Goal: Task Accomplishment & Management: Complete application form

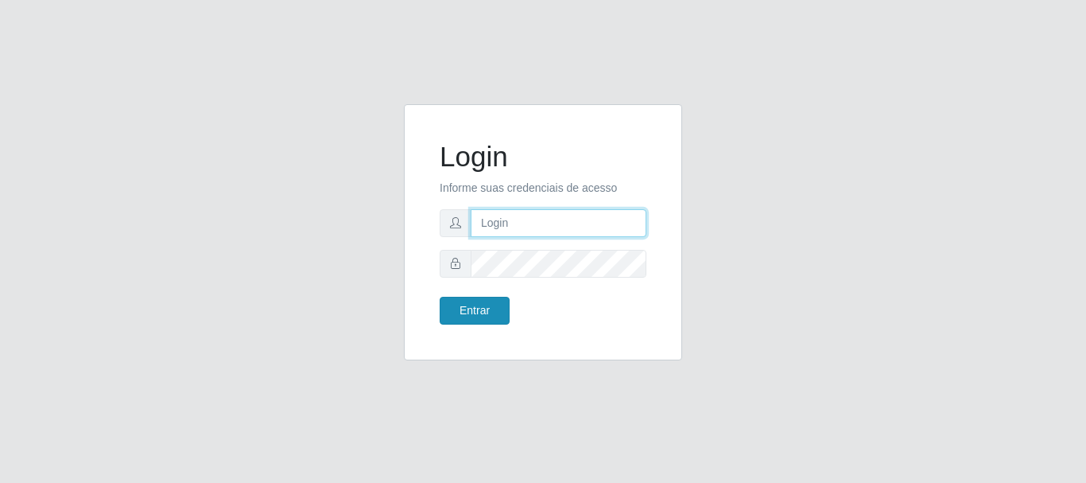
type input "caio@B1"
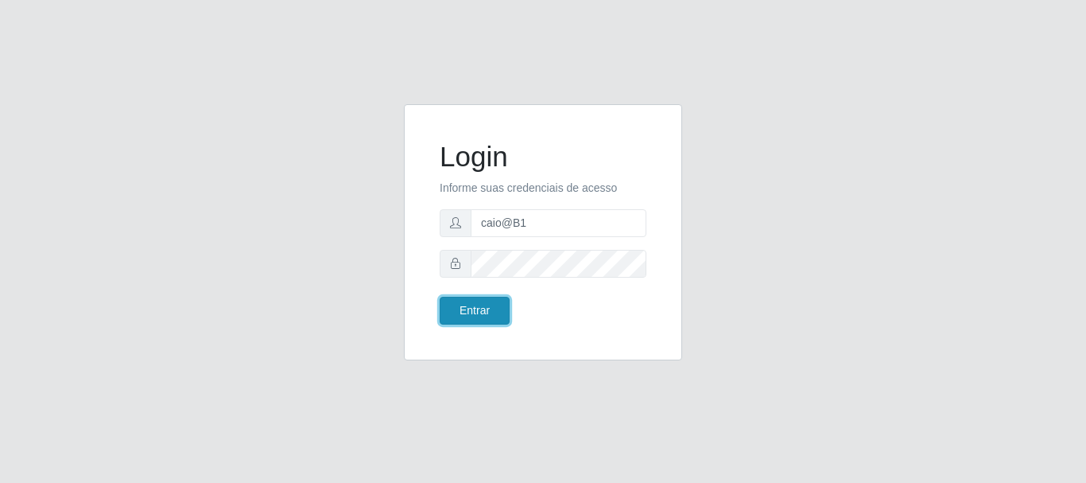
click at [481, 314] on button "Entrar" at bounding box center [475, 311] width 70 height 28
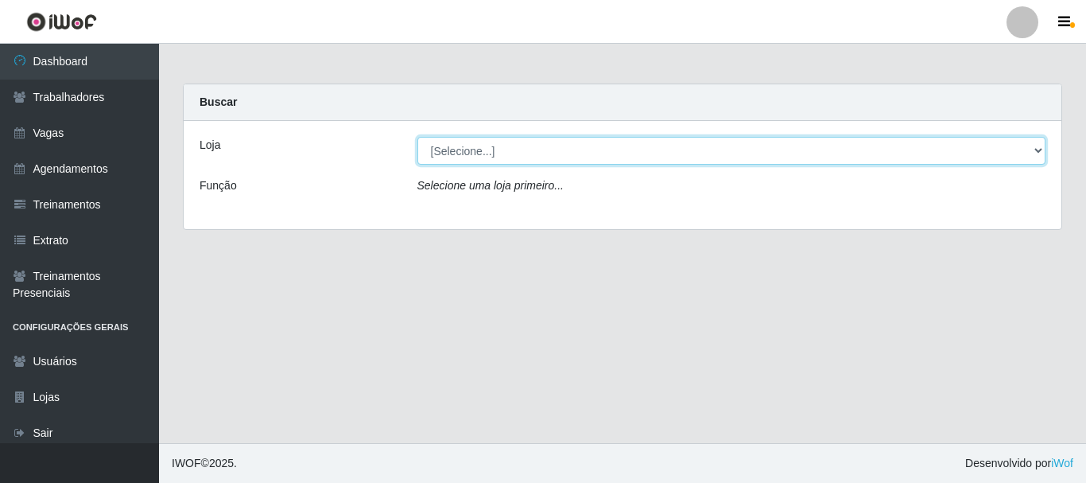
click at [577, 145] on select "[Selecione...] Bemais Supermercados - B1 [GEOGRAPHIC_DATA]" at bounding box center [732, 151] width 629 height 28
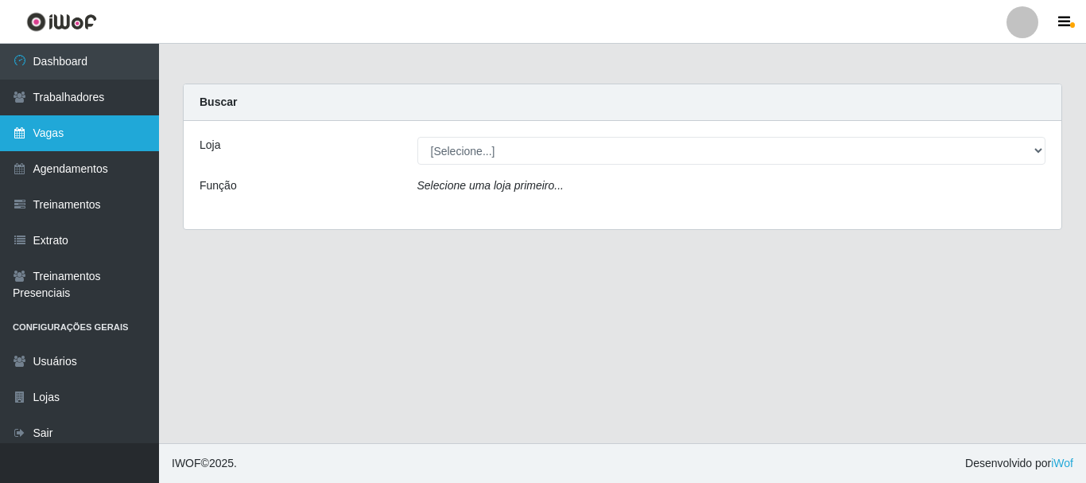
click at [88, 126] on link "Vagas" at bounding box center [79, 133] width 159 height 36
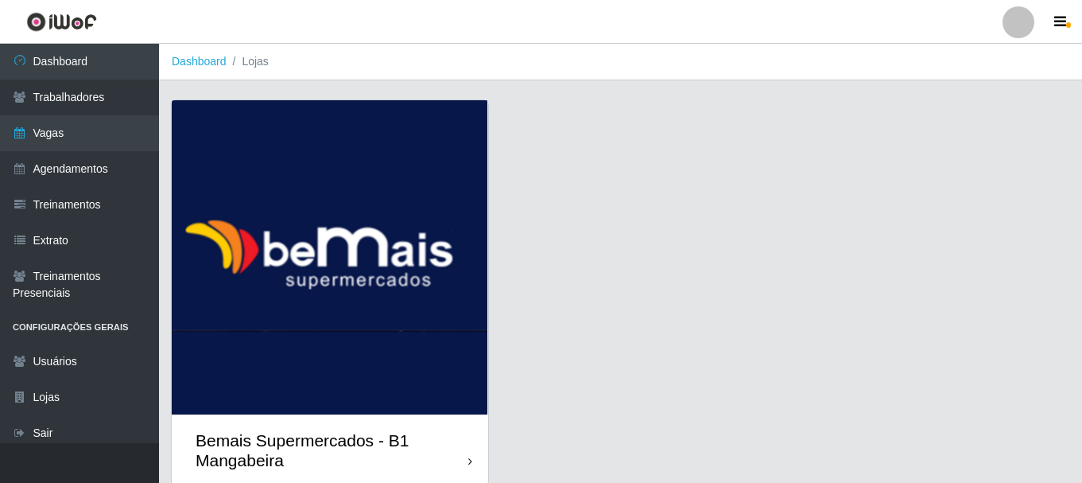
click at [249, 206] on img at bounding box center [330, 257] width 317 height 314
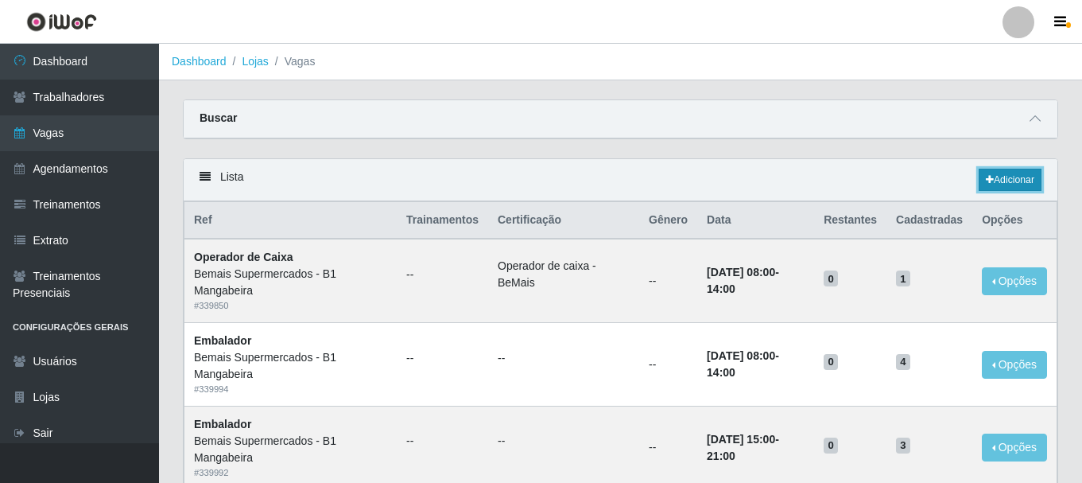
click at [987, 185] on icon at bounding box center [990, 180] width 8 height 10
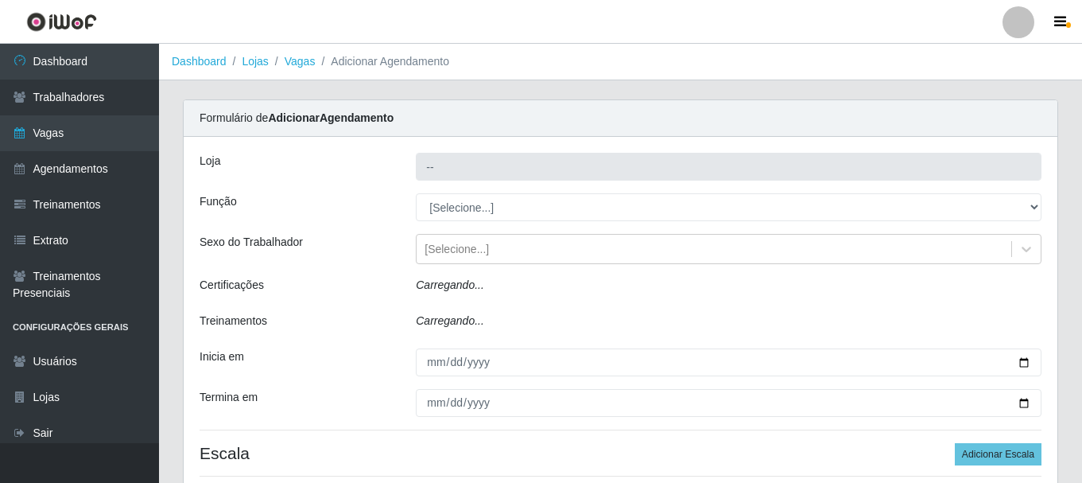
type input "Bemais Supermercados - B1 Mangabeira"
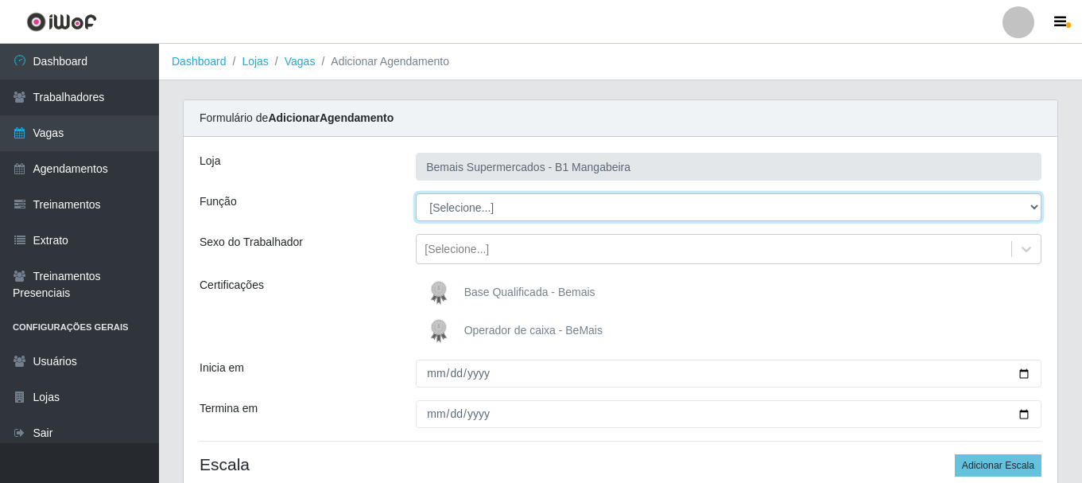
click at [497, 212] on select "[Selecione...] ASG ASG + ASG ++ Balconista de Açougue Balconista de Açougue + B…" at bounding box center [729, 207] width 626 height 28
select select "72"
click at [416, 193] on select "[Selecione...] ASG ASG + ASG ++ Balconista de Açougue Balconista de Açougue + B…" at bounding box center [729, 207] width 626 height 28
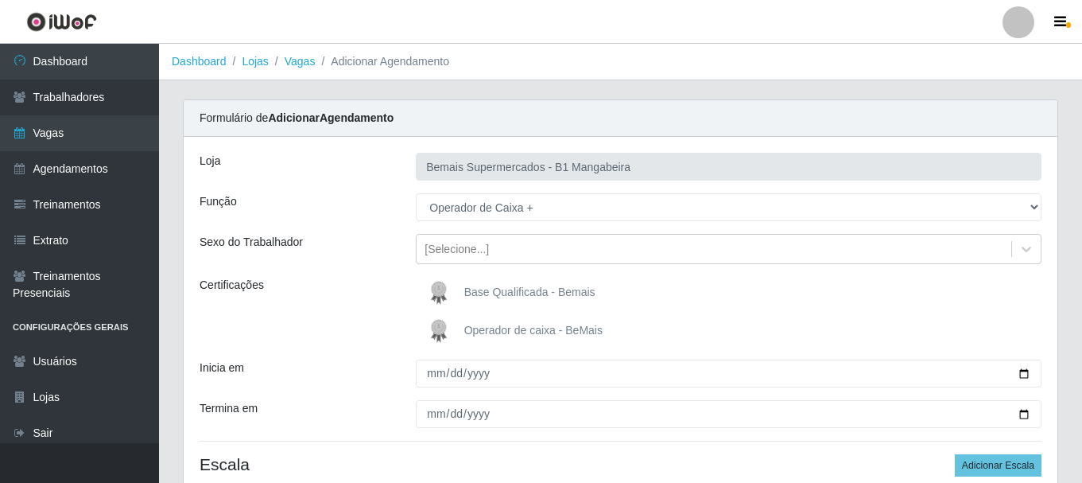
click at [480, 326] on span "Operador de caixa - BeMais" at bounding box center [533, 330] width 138 height 13
click at [0, 0] on input "Operador de caixa - BeMais" at bounding box center [0, 0] width 0 height 0
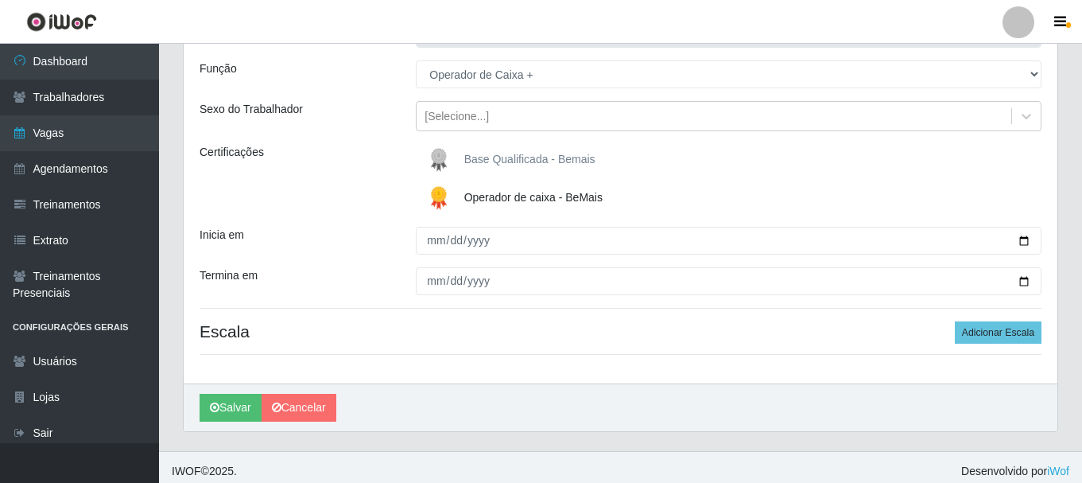
scroll to position [141, 0]
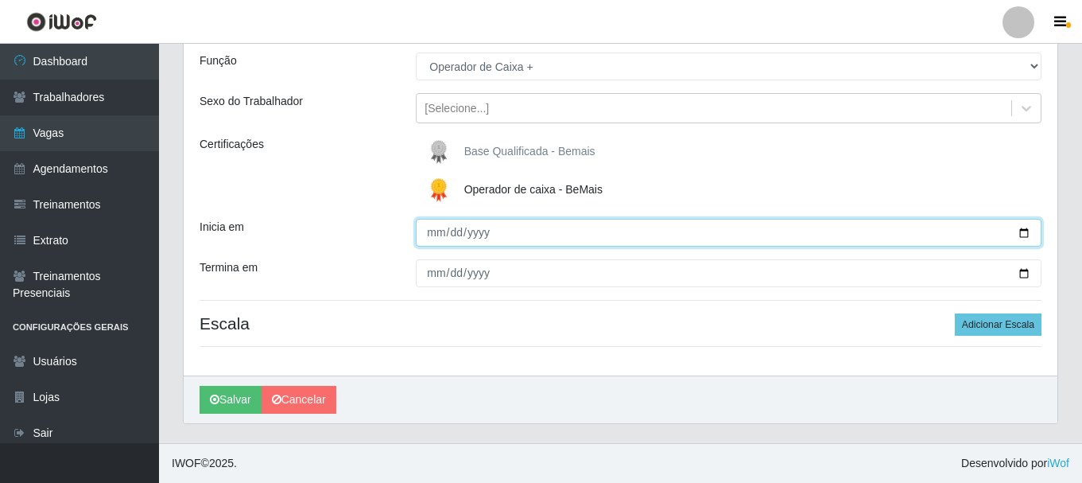
click at [441, 229] on input "Inicia em" at bounding box center [729, 233] width 626 height 28
type input "0610-09-28"
type input "[DATE]"
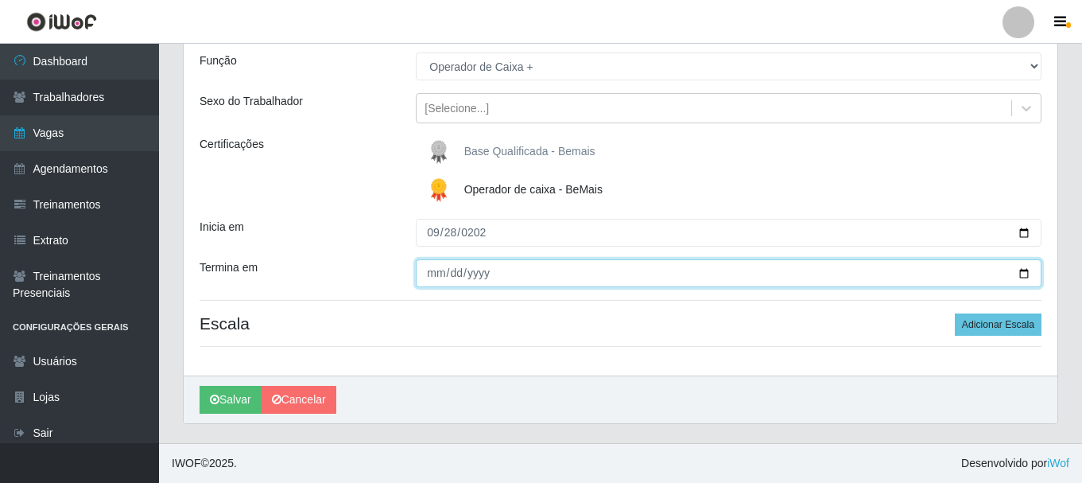
click at [433, 275] on input "Termina em" at bounding box center [729, 273] width 626 height 28
type input "[DATE]"
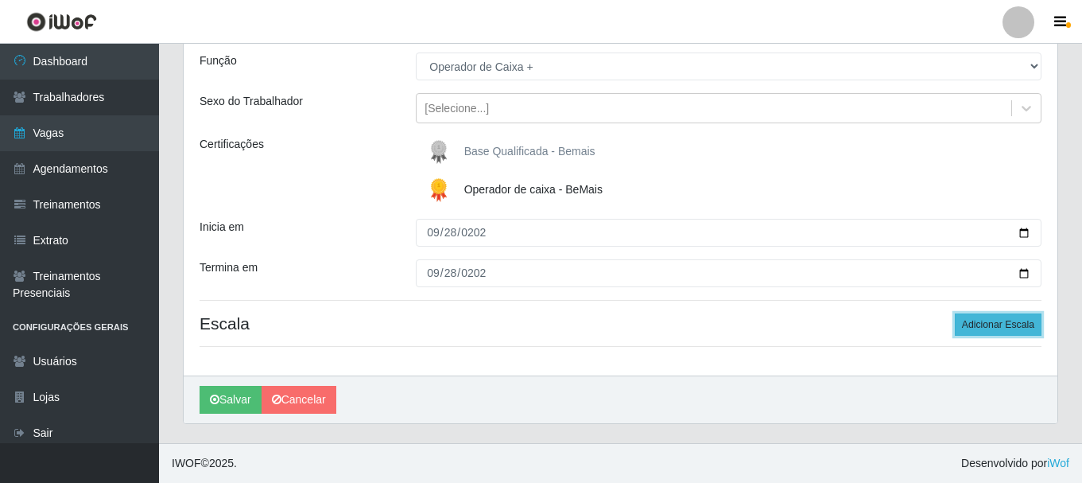
click at [997, 322] on button "Adicionar Escala" at bounding box center [998, 324] width 87 height 22
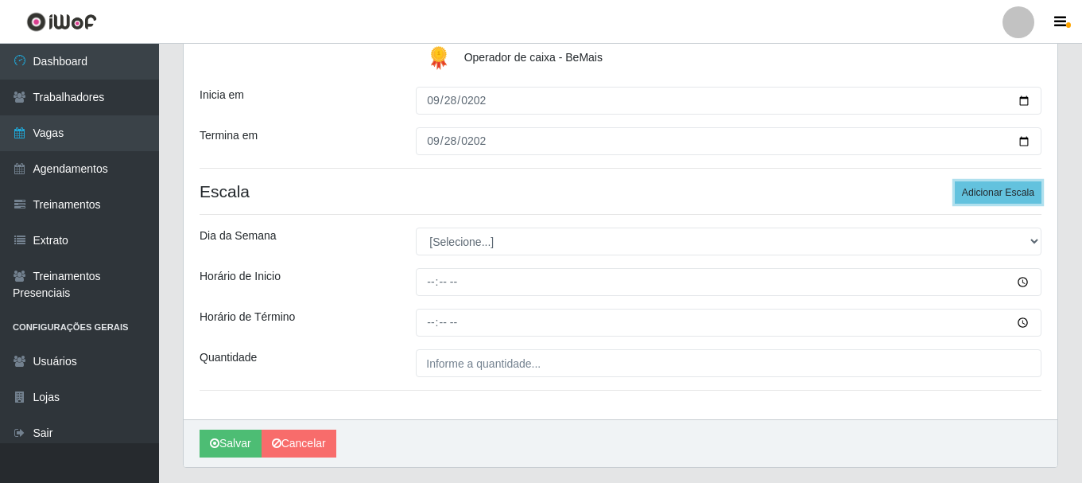
scroll to position [300, 0]
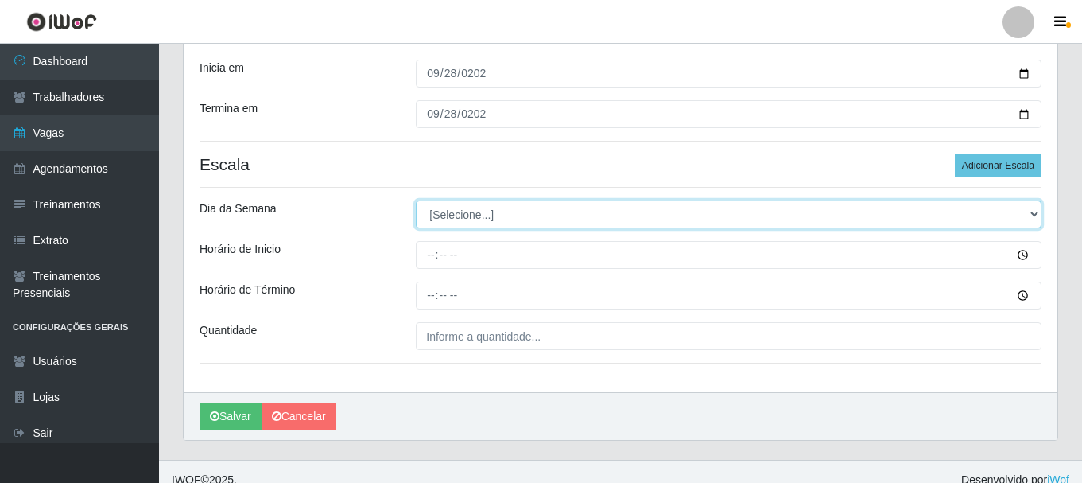
click at [464, 212] on select "[Selecione...] Segunda Terça Quarta Quinta Sexta Sábado Domingo" at bounding box center [729, 214] width 626 height 28
select select "0"
click at [416, 200] on select "[Selecione...] Segunda Terça Quarta Quinta Sexta Sábado Domingo" at bounding box center [729, 214] width 626 height 28
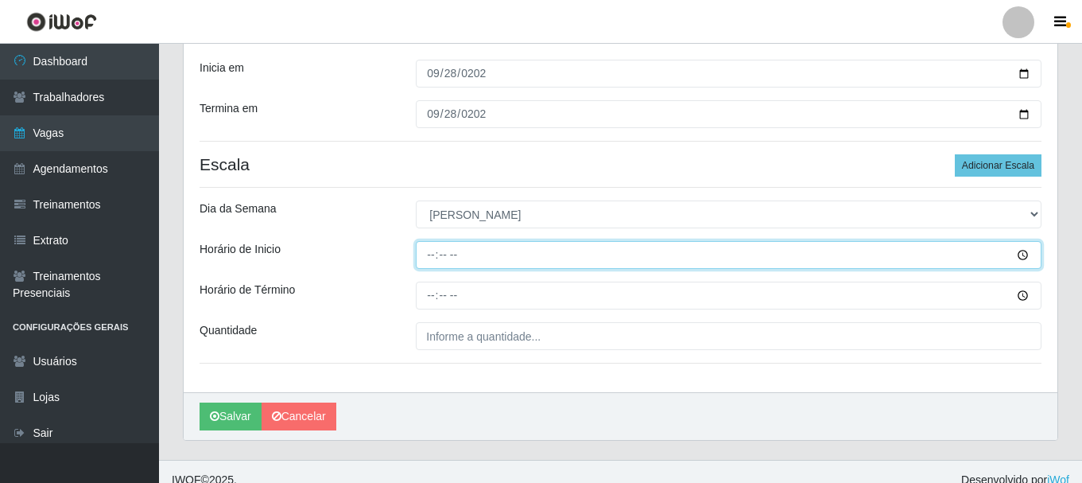
click at [429, 254] on input "Horário de Inicio" at bounding box center [729, 255] width 626 height 28
type input "07:00"
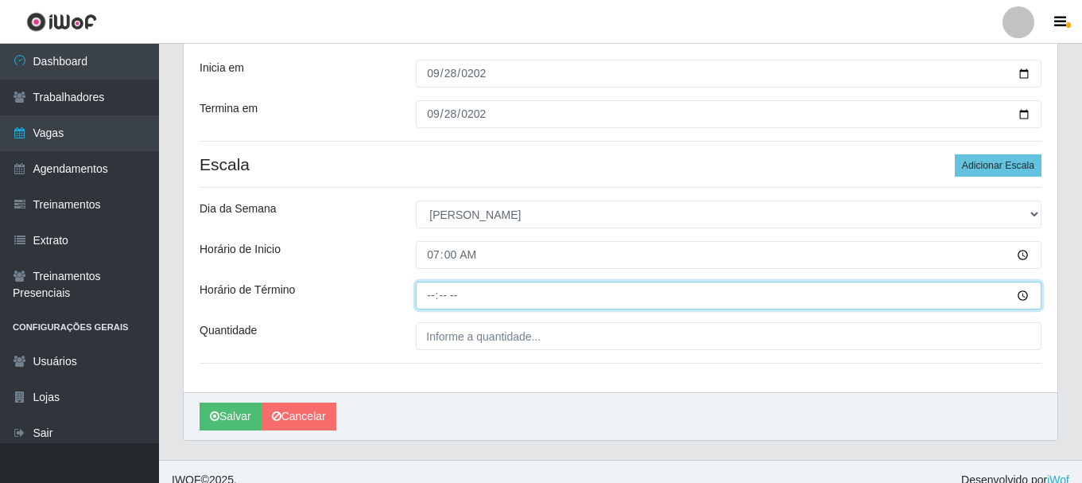
click at [427, 294] on input "Horário de Término" at bounding box center [729, 296] width 626 height 28
type input "13:00"
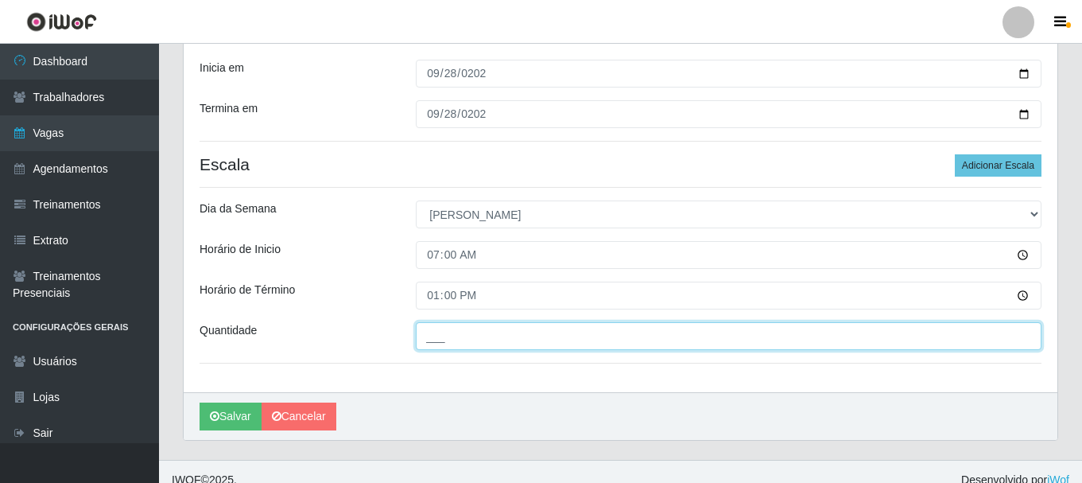
click at [445, 337] on input "___" at bounding box center [729, 336] width 626 height 28
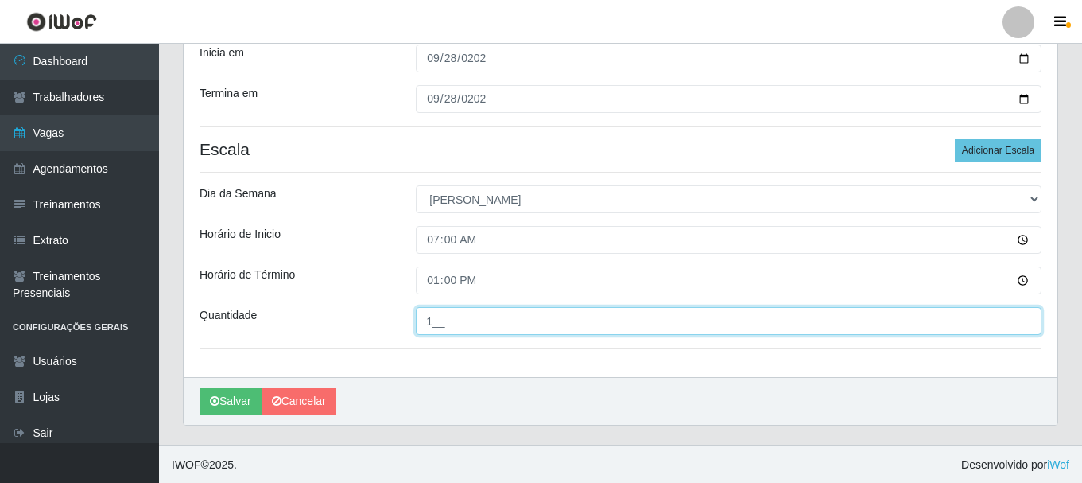
scroll to position [317, 0]
type input "1__"
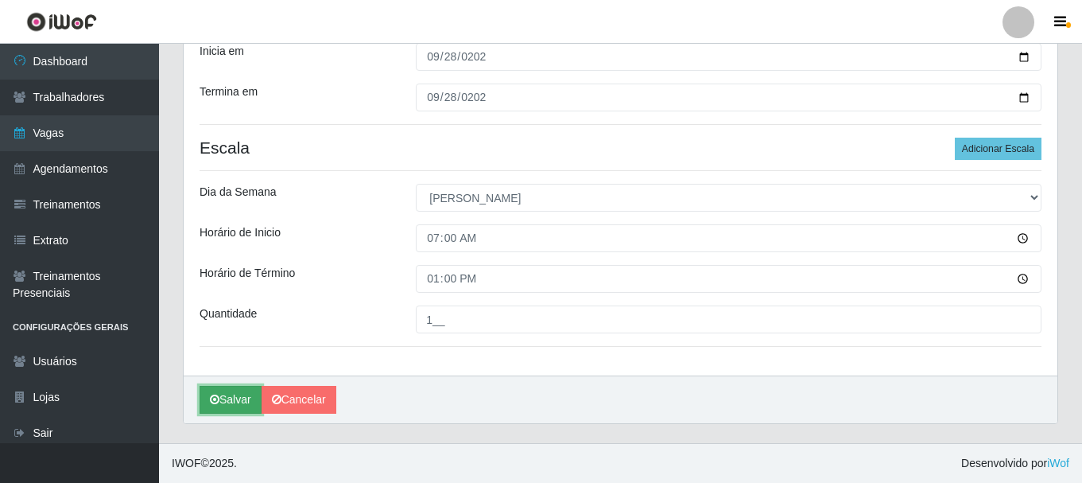
click at [218, 397] on icon "submit" at bounding box center [215, 399] width 10 height 11
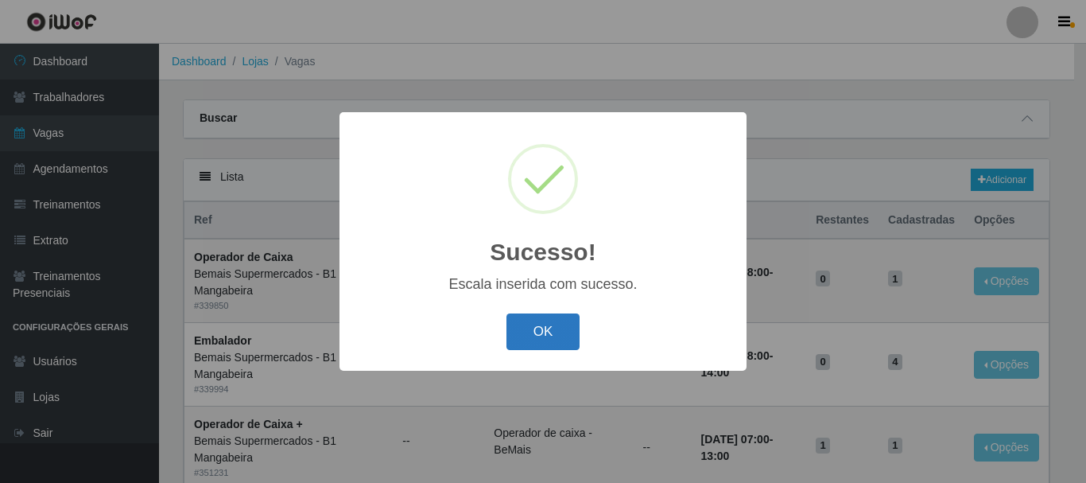
click at [546, 328] on button "OK" at bounding box center [544, 331] width 74 height 37
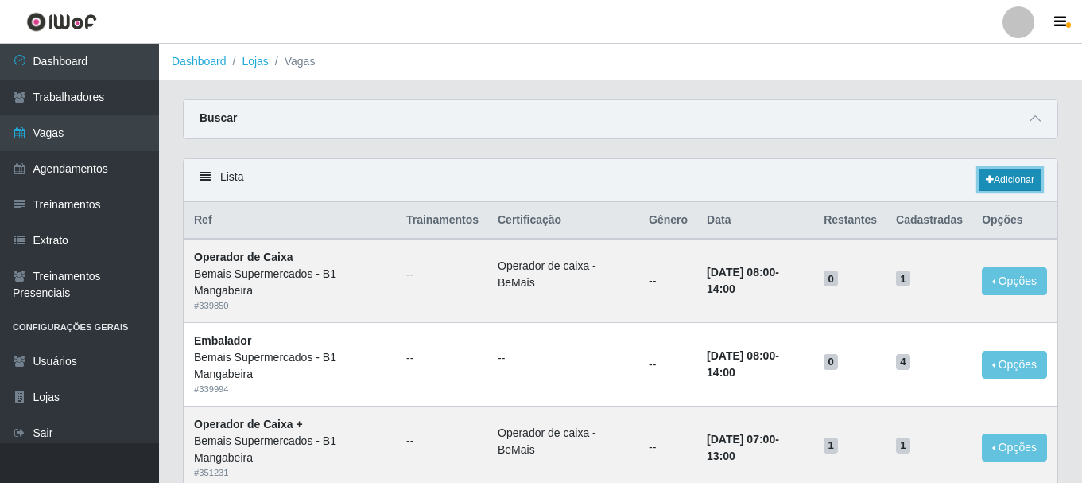
click at [1005, 177] on link "Adicionar" at bounding box center [1010, 180] width 63 height 22
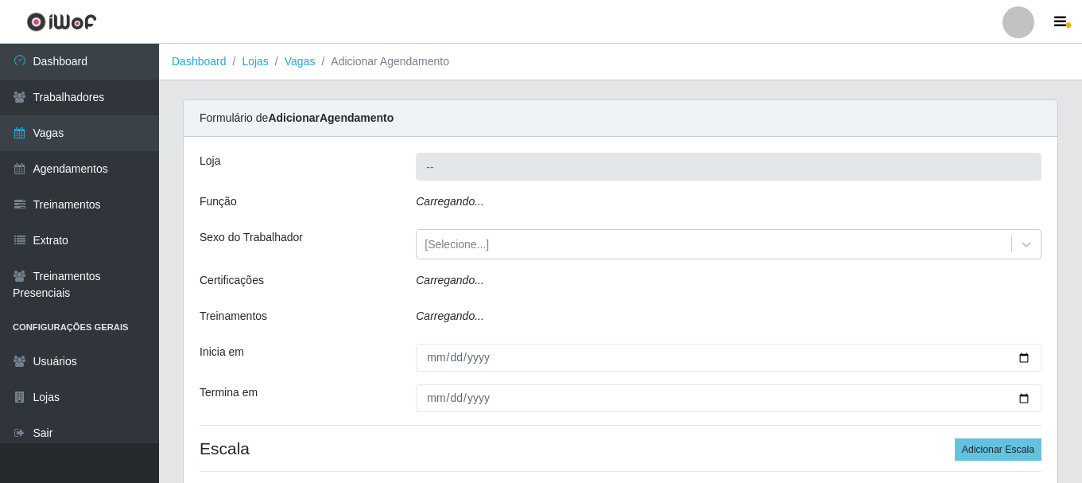
type input "Bemais Supermercados - B1 Mangabeira"
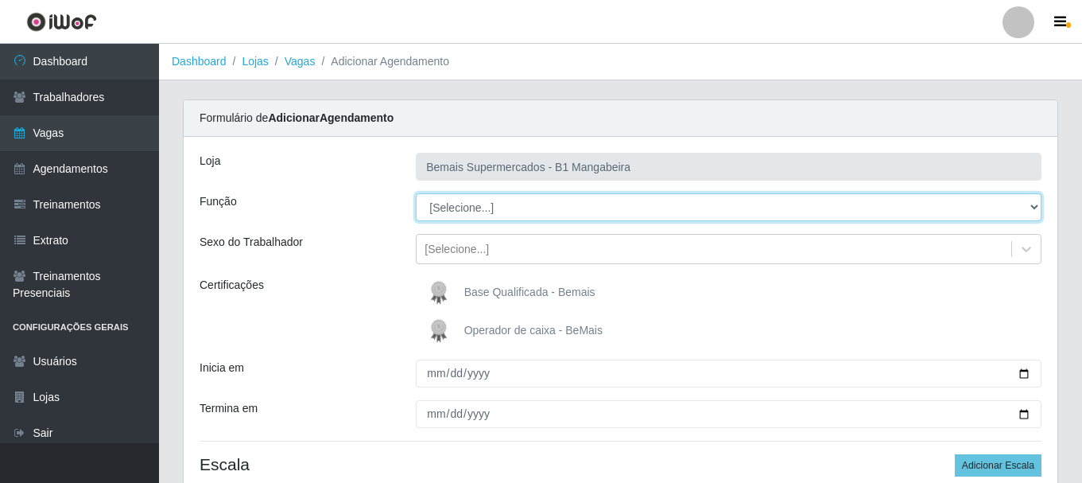
click at [501, 207] on select "[Selecione...] ASG ASG + ASG ++ Balconista de Açougue Balconista de Açougue + B…" at bounding box center [729, 207] width 626 height 28
select select "72"
click at [416, 193] on select "[Selecione...] ASG ASG + ASG ++ Balconista de Açougue Balconista de Açougue + B…" at bounding box center [729, 207] width 626 height 28
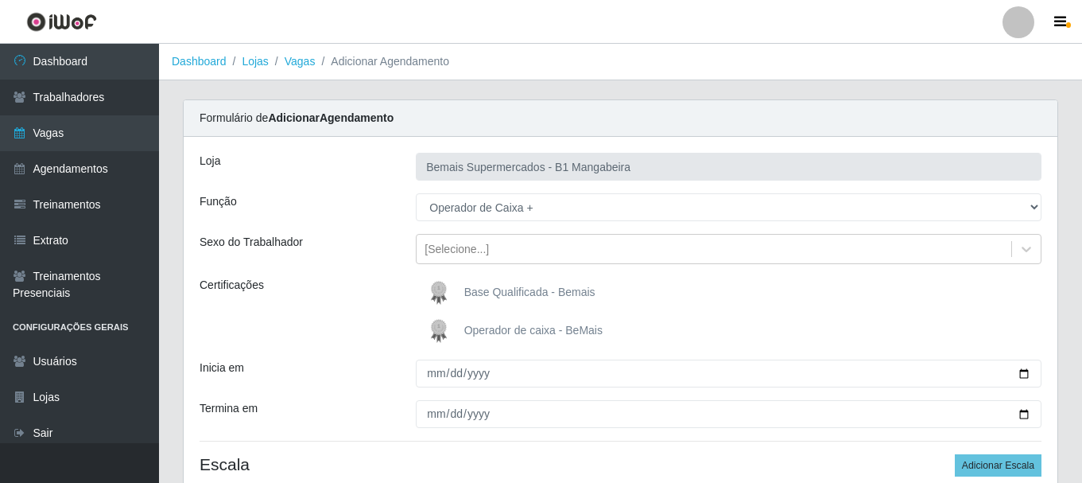
click at [483, 333] on span "Operador de caixa - BeMais" at bounding box center [533, 330] width 138 height 13
click at [0, 0] on input "Operador de caixa - BeMais" at bounding box center [0, 0] width 0 height 0
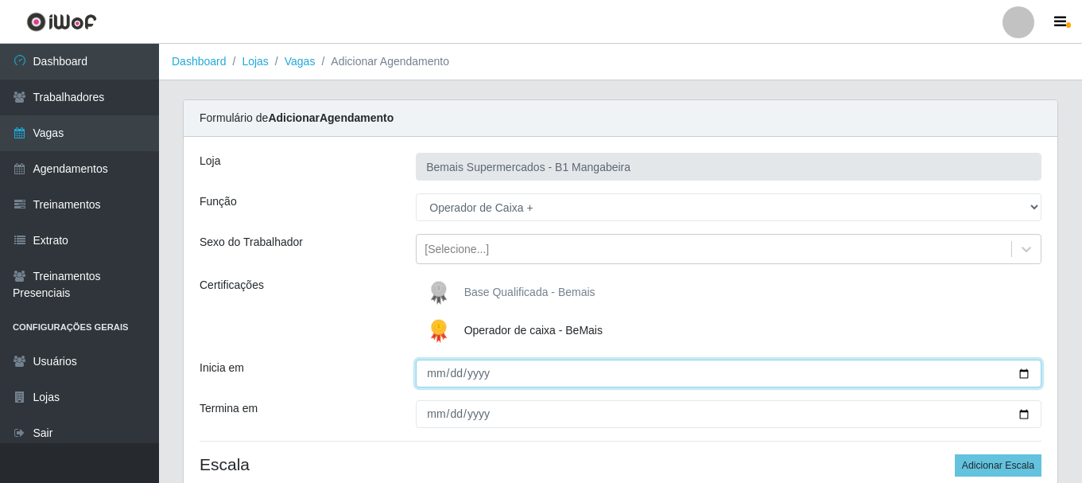
click at [433, 374] on input "Inicia em" at bounding box center [729, 373] width 626 height 28
type input "[DATE]"
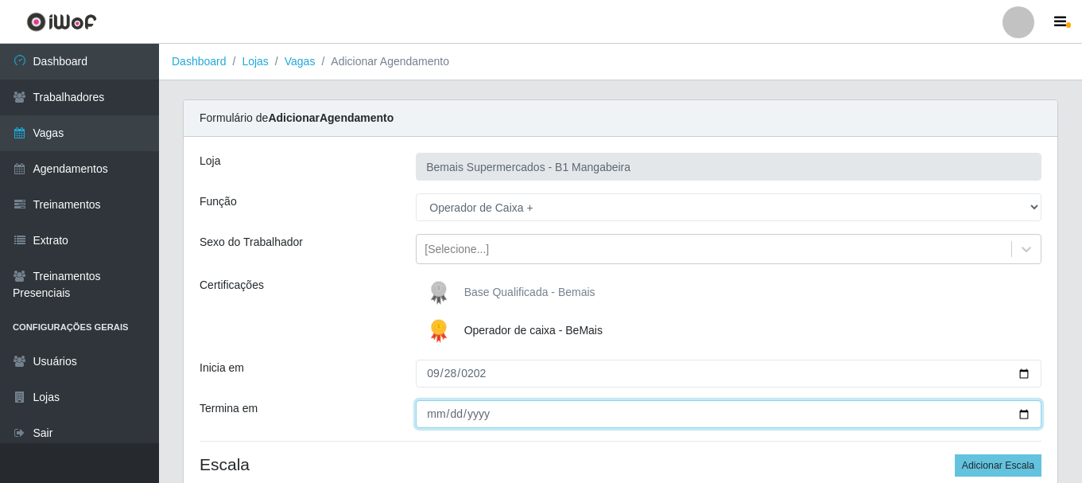
click at [434, 412] on input "Termina em" at bounding box center [729, 414] width 626 height 28
type input "[DATE]"
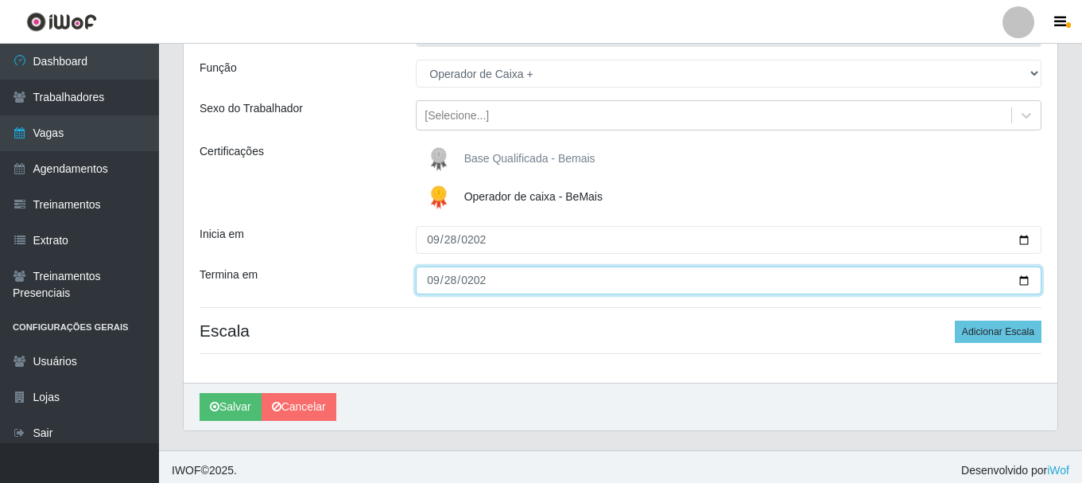
scroll to position [141, 0]
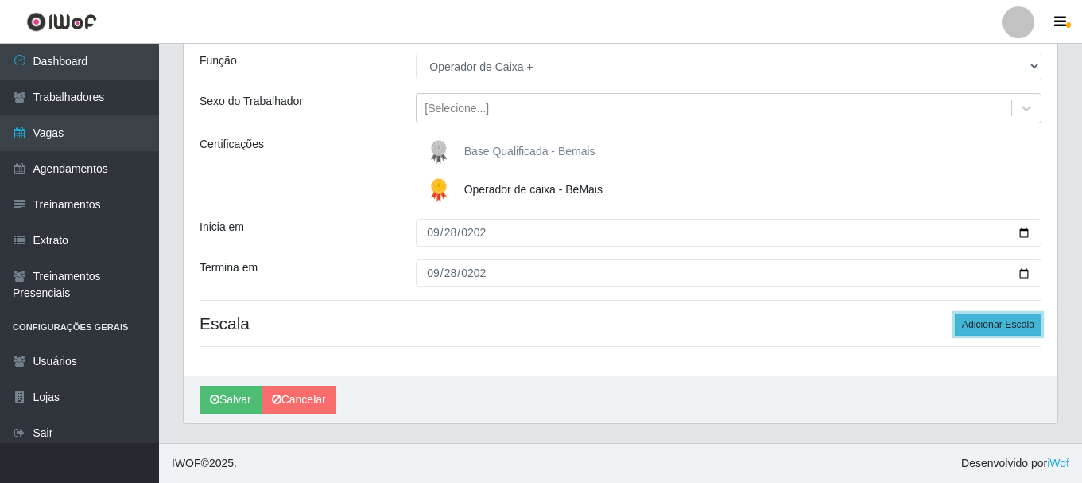
click at [999, 328] on button "Adicionar Escala" at bounding box center [998, 324] width 87 height 22
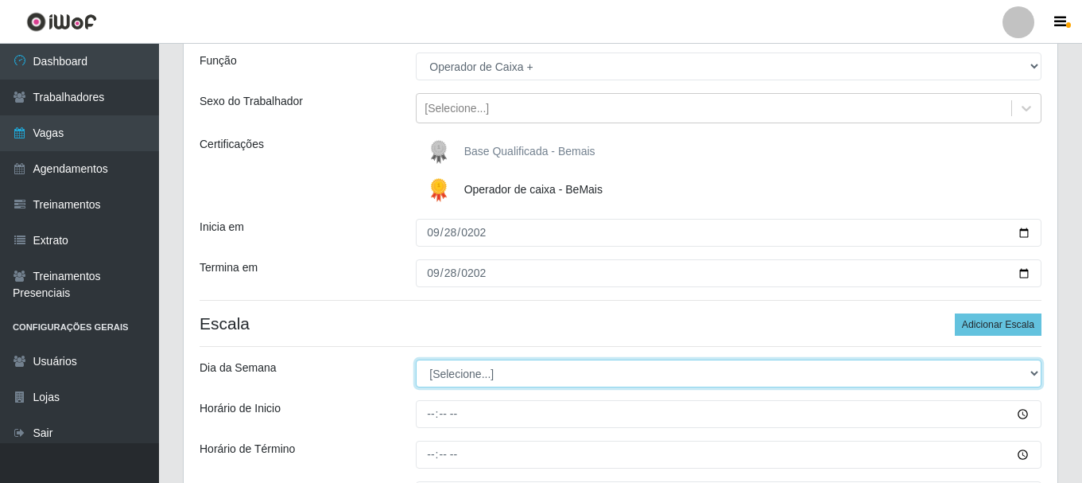
click at [480, 372] on select "[Selecione...] Segunda Terça Quarta Quinta Sexta Sábado Domingo" at bounding box center [729, 373] width 626 height 28
select select "0"
click at [416, 359] on select "[Selecione...] Segunda Terça Quarta Quinta Sexta Sábado Domingo" at bounding box center [729, 373] width 626 height 28
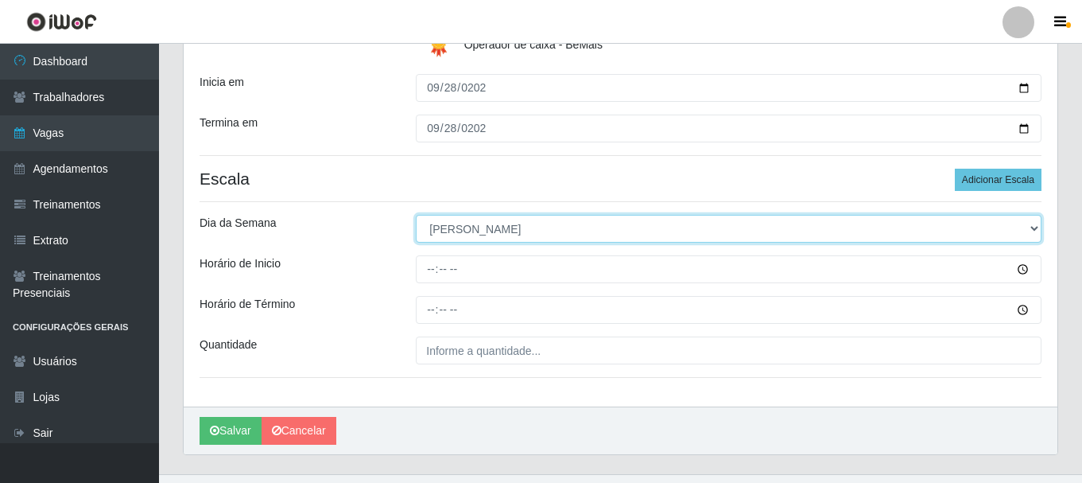
scroll to position [300, 0]
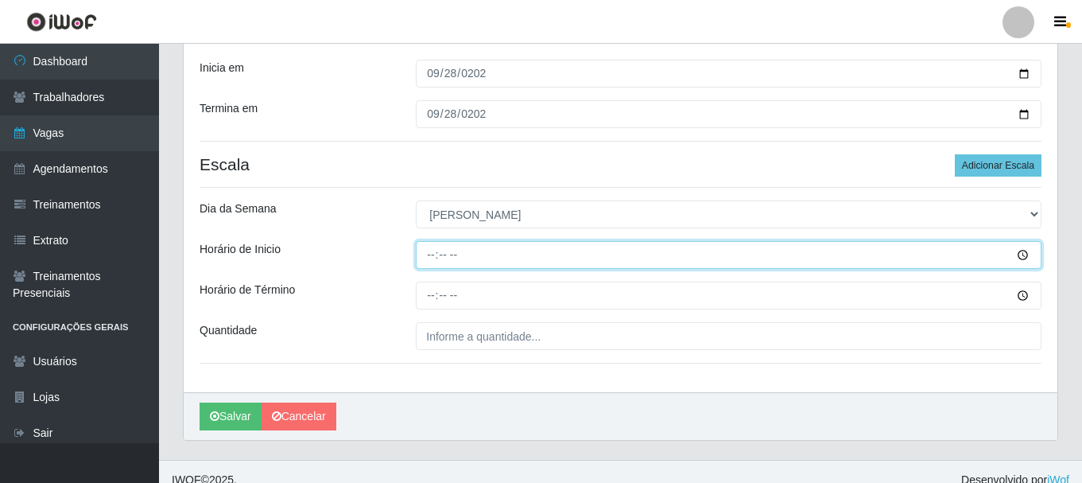
drag, startPoint x: 422, startPoint y: 243, endPoint x: 525, endPoint y: 270, distance: 106.9
click at [422, 243] on input "Horário de Inicio" at bounding box center [729, 255] width 626 height 28
type input "08:00"
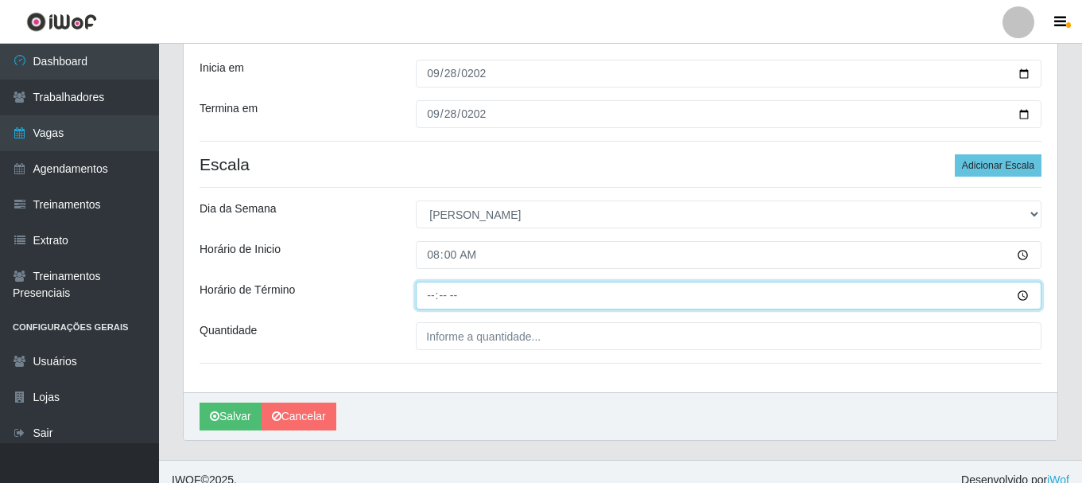
click at [429, 291] on input "Horário de Término" at bounding box center [729, 296] width 626 height 28
type input "14:00"
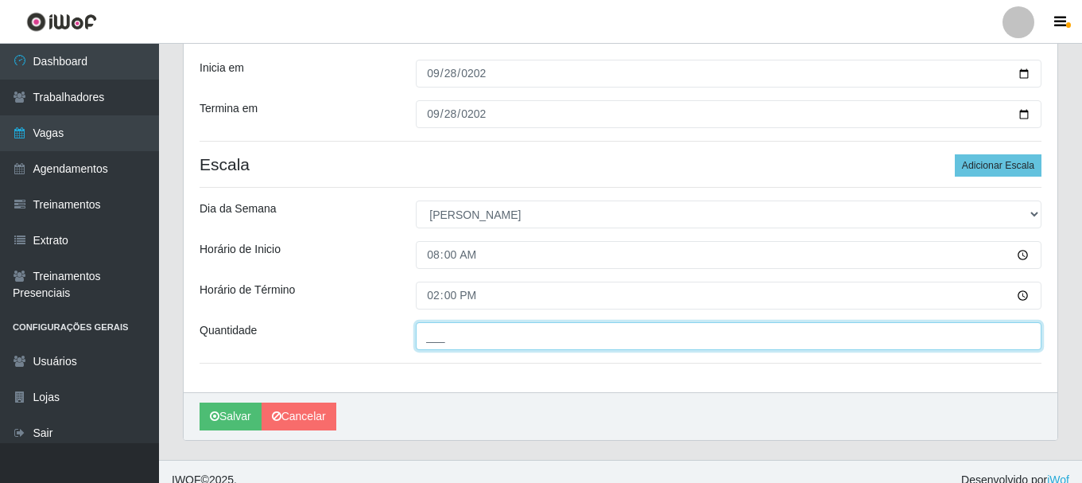
click at [489, 336] on input "___" at bounding box center [729, 336] width 626 height 28
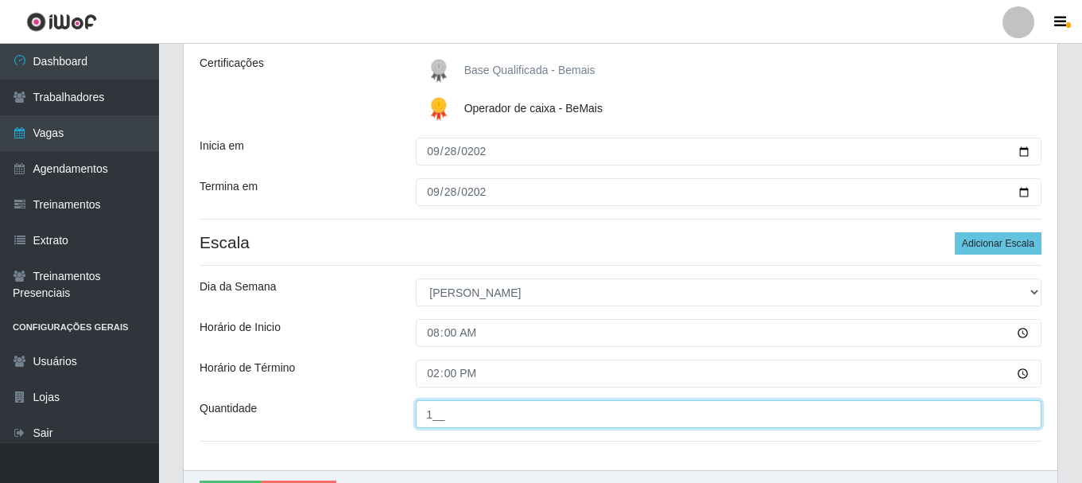
scroll to position [317, 0]
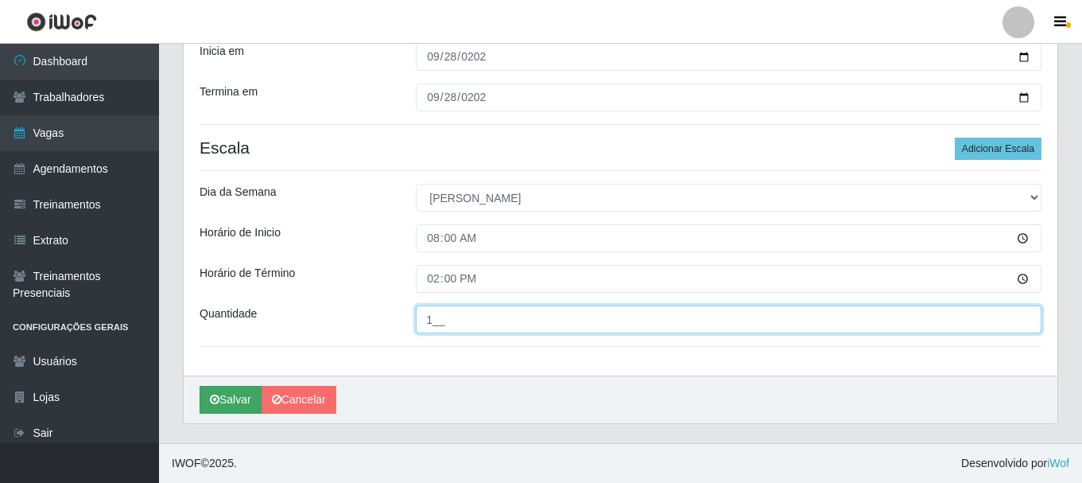
type input "1__"
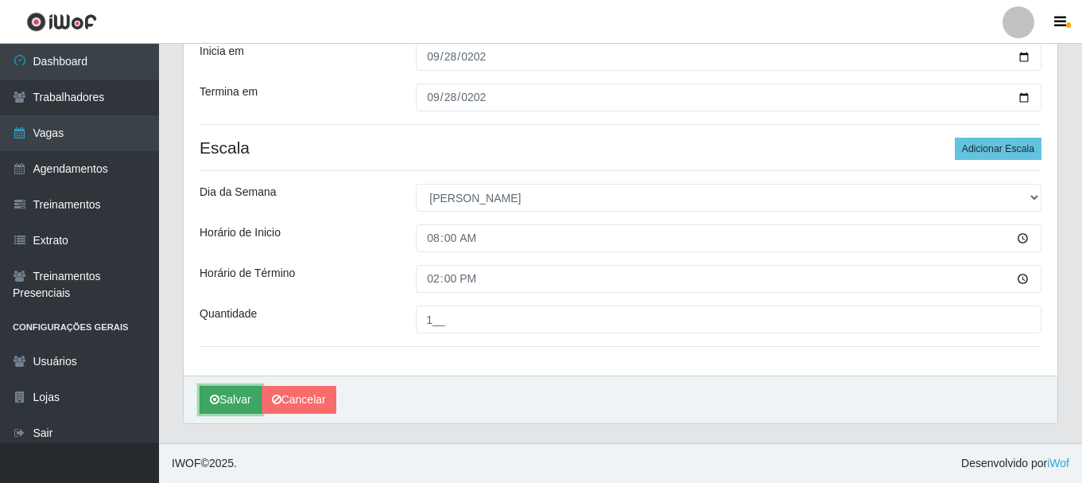
drag, startPoint x: 232, startPoint y: 398, endPoint x: 225, endPoint y: 391, distance: 9.6
click at [233, 395] on button "Salvar" at bounding box center [231, 400] width 62 height 28
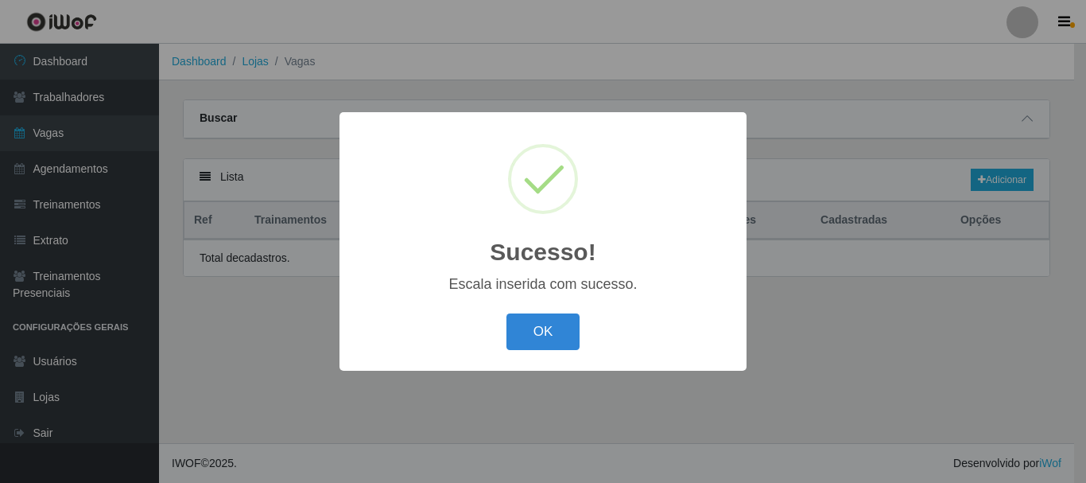
click at [225, 391] on div "Sucesso! × Escala inserida com sucesso. OK Cancel" at bounding box center [543, 241] width 1086 height 483
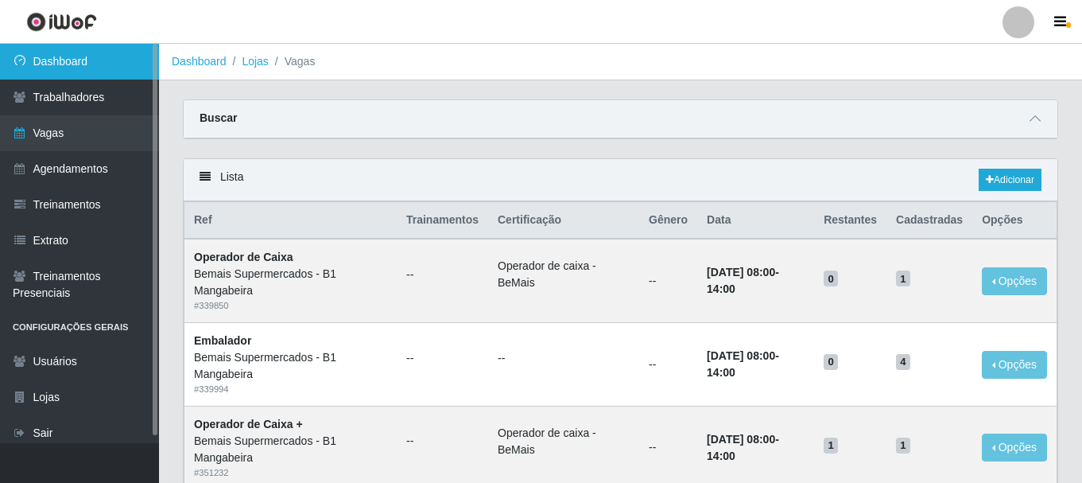
click at [133, 52] on link "Dashboard" at bounding box center [79, 62] width 159 height 36
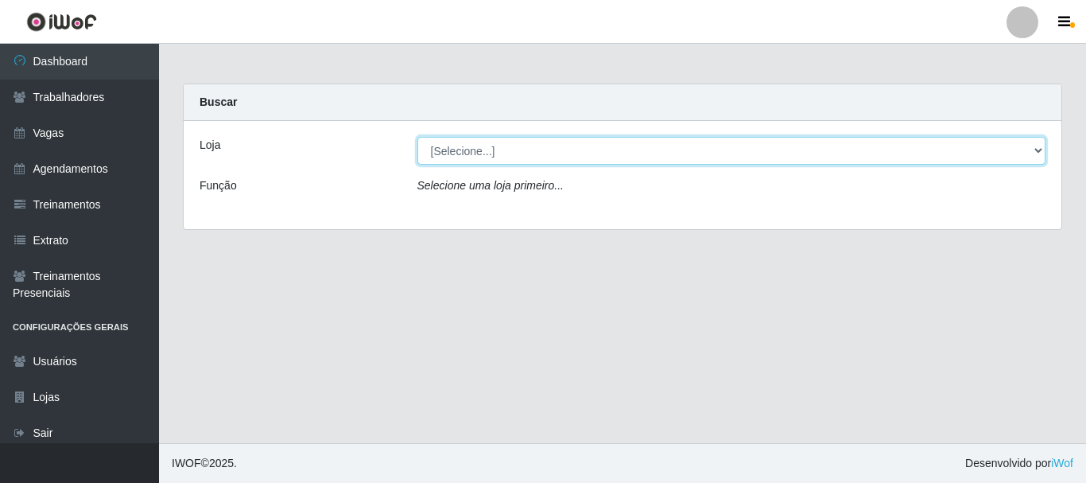
click at [564, 146] on select "[Selecione...] Bemais Supermercados - B1 [GEOGRAPHIC_DATA]" at bounding box center [732, 151] width 629 height 28
select select "403"
click at [418, 137] on select "[Selecione...] Bemais Supermercados - B1 [GEOGRAPHIC_DATA]" at bounding box center [732, 151] width 629 height 28
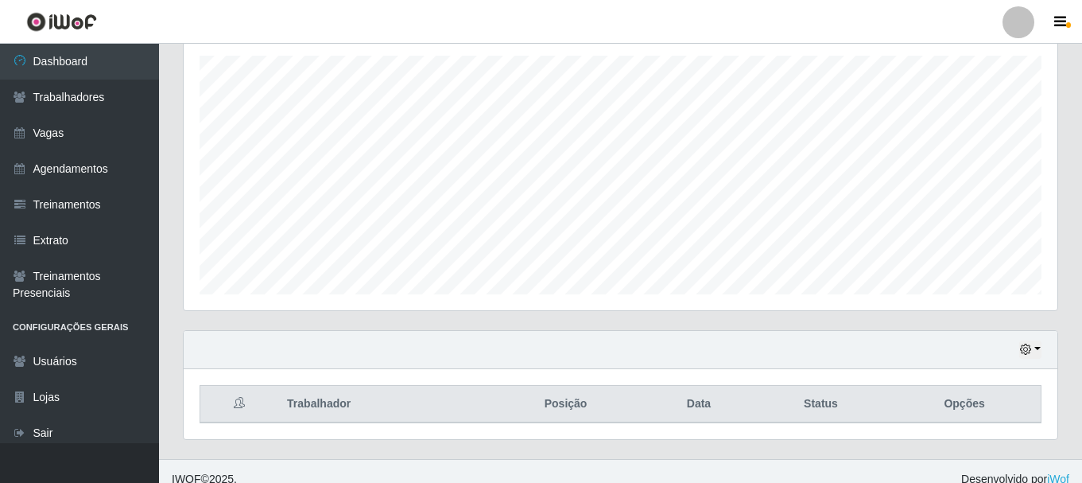
scroll to position [290, 0]
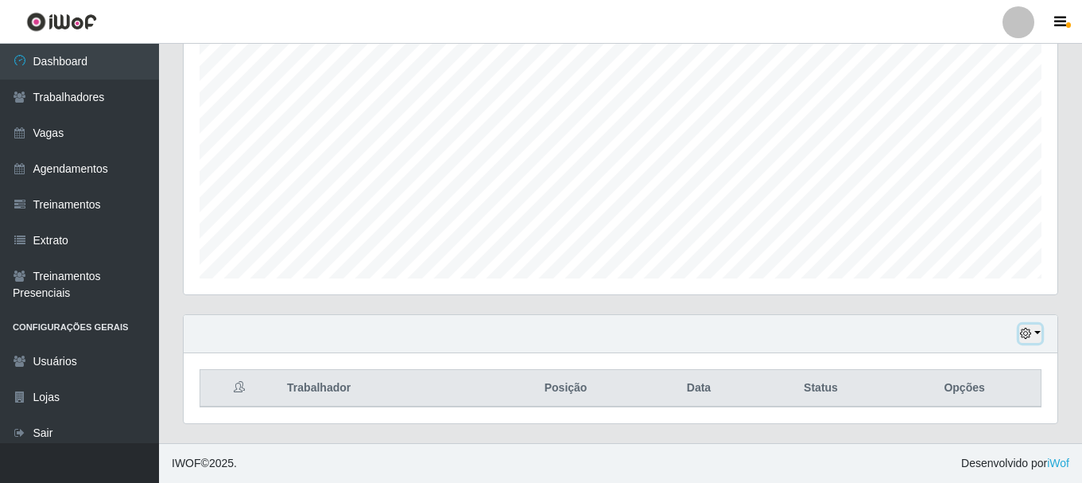
click at [1032, 327] on button "button" at bounding box center [1031, 334] width 22 height 18
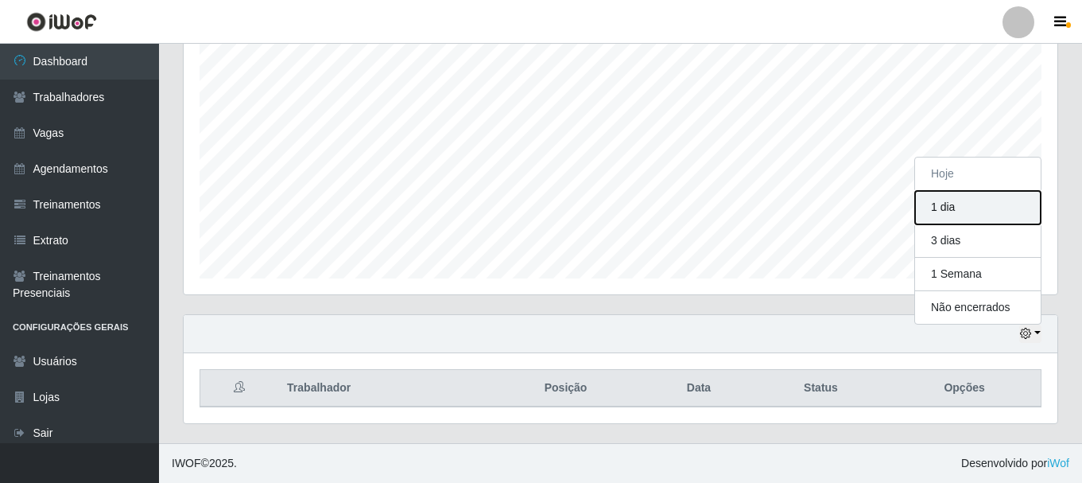
click at [979, 218] on button "1 dia" at bounding box center [978, 207] width 126 height 33
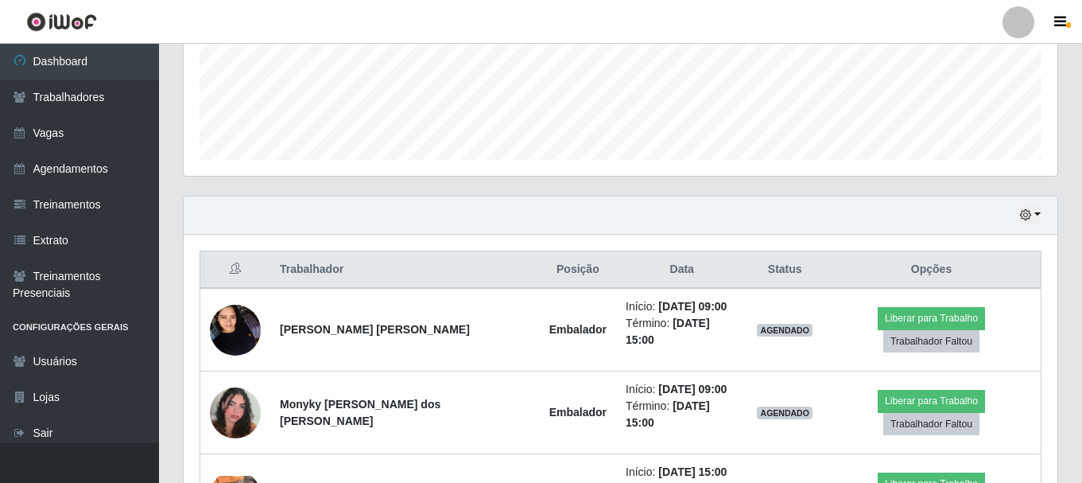
scroll to position [406, 0]
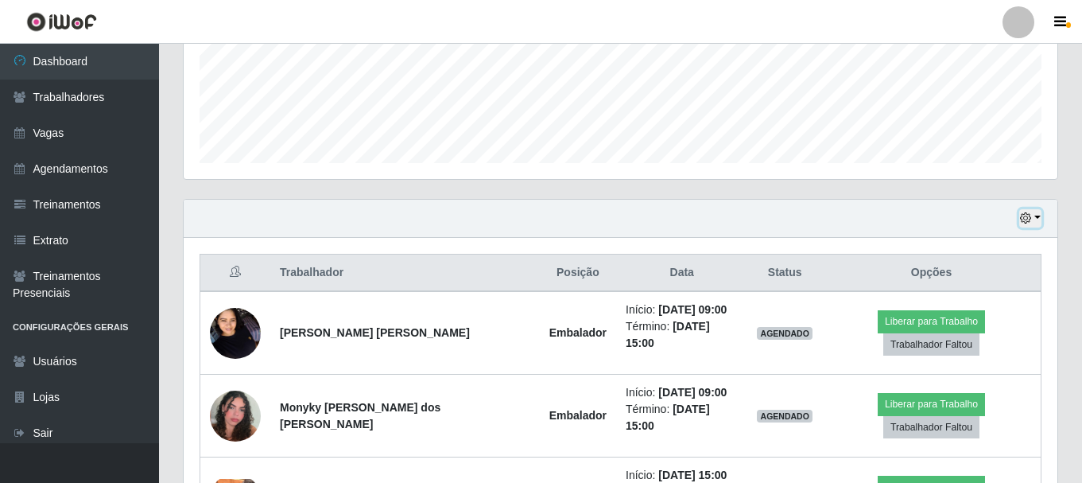
click at [1036, 214] on button "button" at bounding box center [1031, 218] width 22 height 18
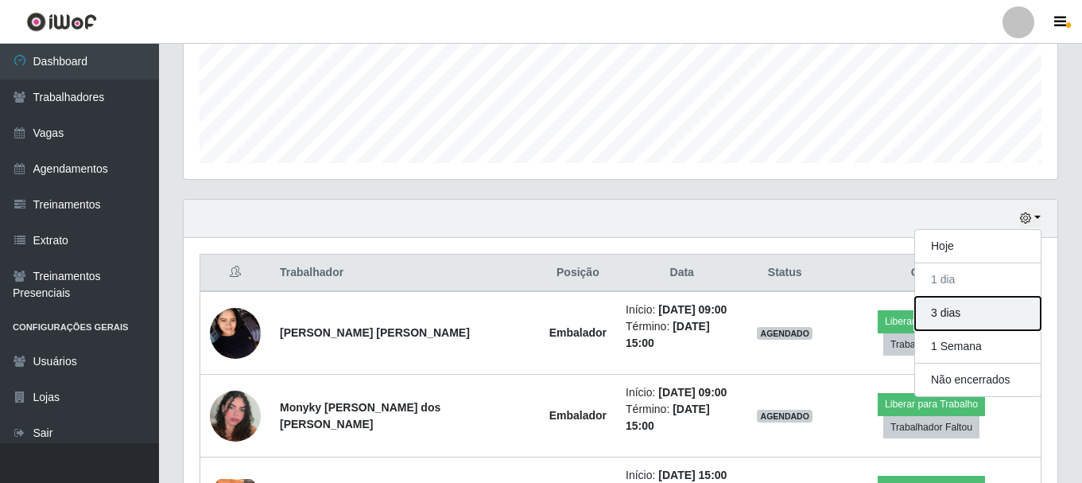
click at [947, 319] on button "3 dias" at bounding box center [978, 313] width 126 height 33
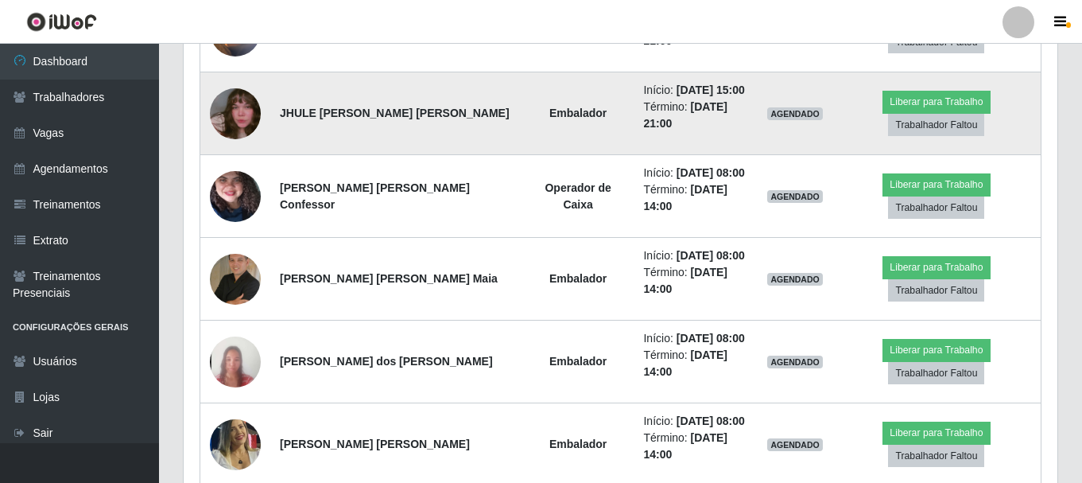
scroll to position [962, 0]
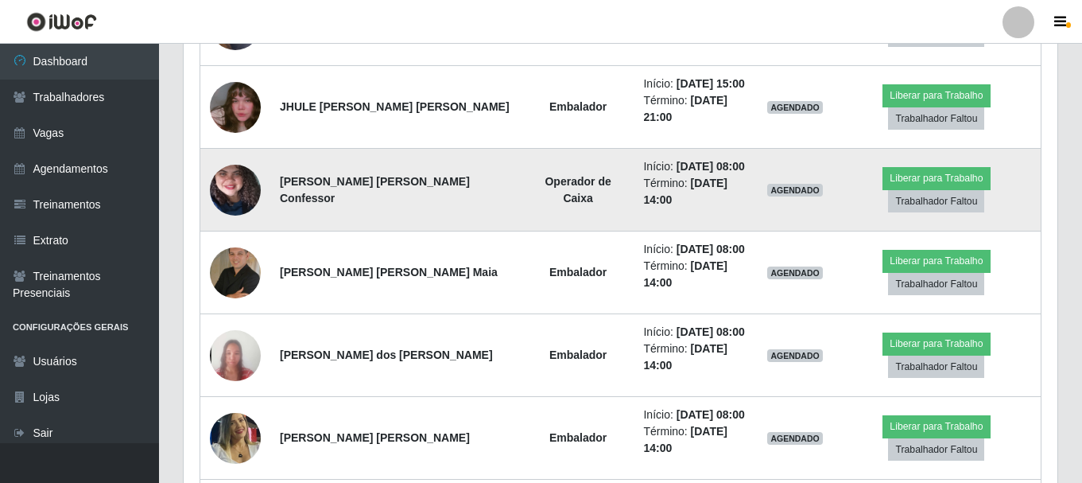
click at [254, 187] on img at bounding box center [235, 190] width 51 height 113
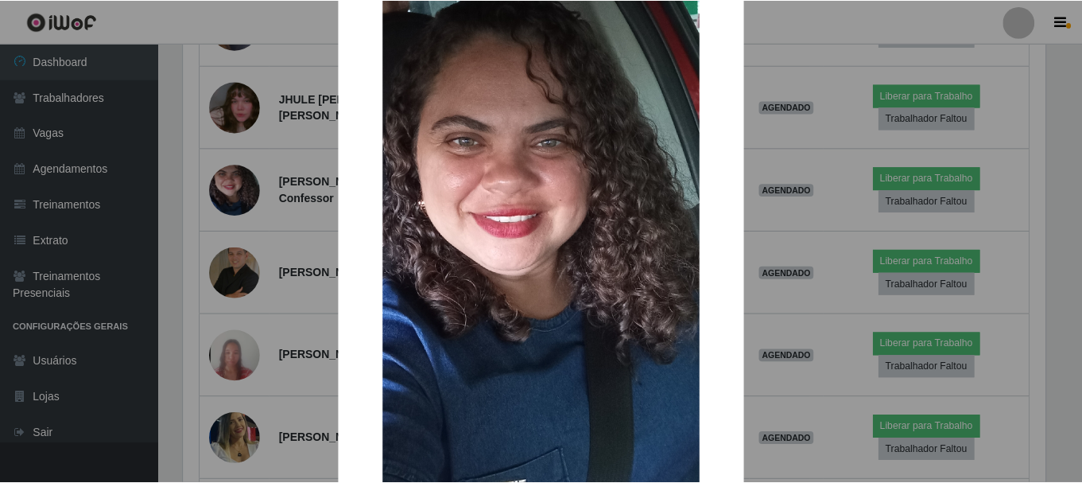
scroll to position [159, 0]
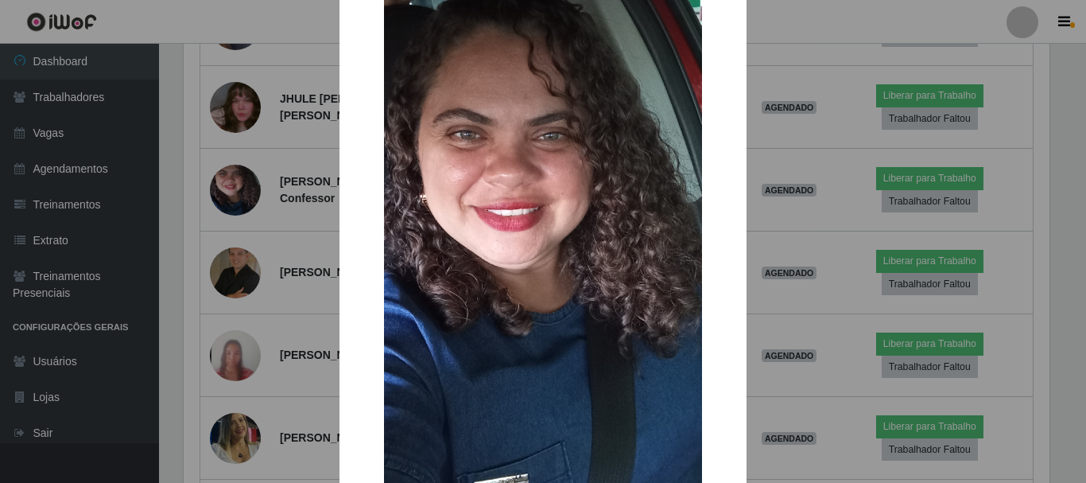
click at [213, 230] on div "× OK Cancel" at bounding box center [543, 241] width 1086 height 483
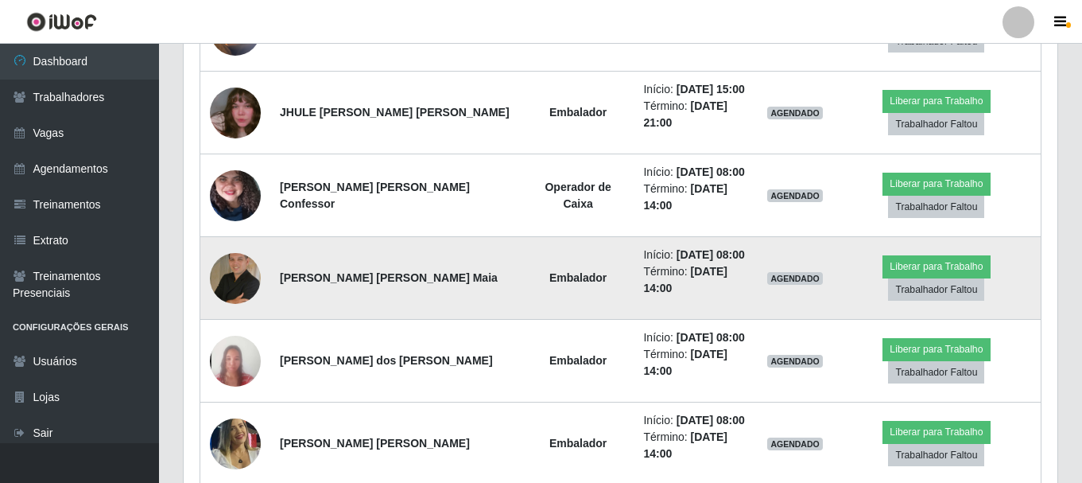
scroll to position [958, 0]
